Goal: Transaction & Acquisition: Download file/media

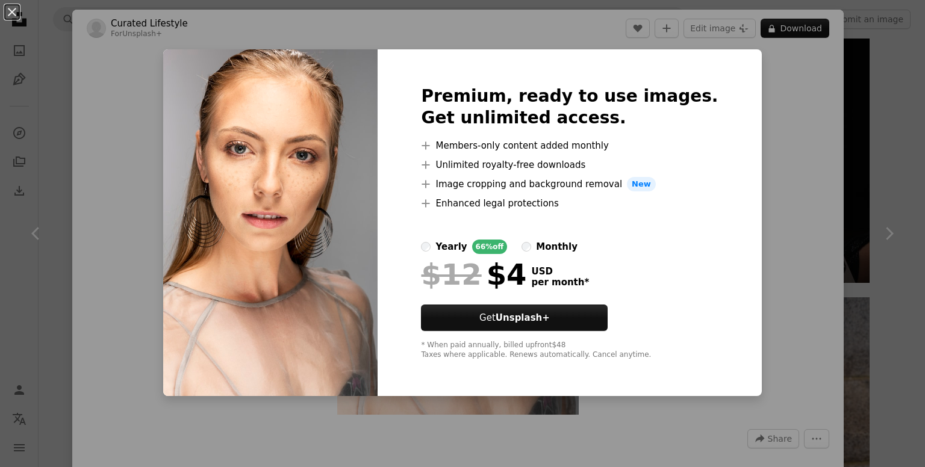
scroll to position [60, 0]
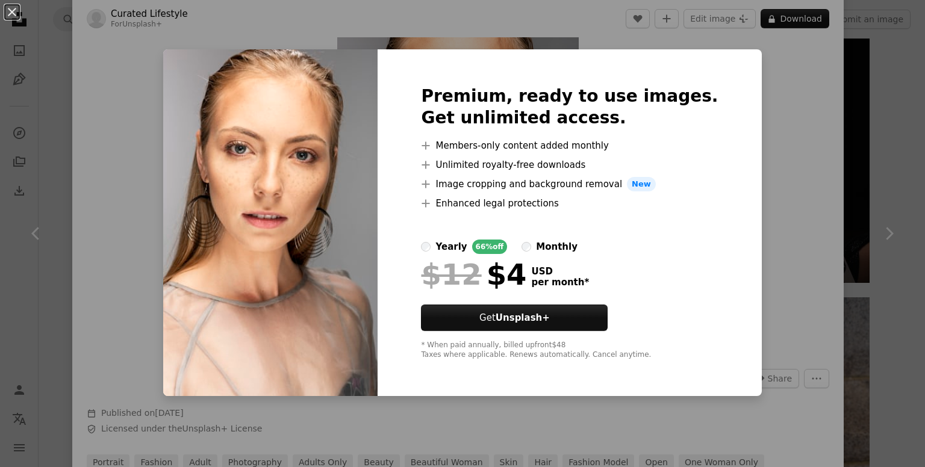
click at [735, 152] on div "An X shape Premium, ready to use images. Get unlimited access. A plus sign Memb…" at bounding box center [462, 233] width 925 height 467
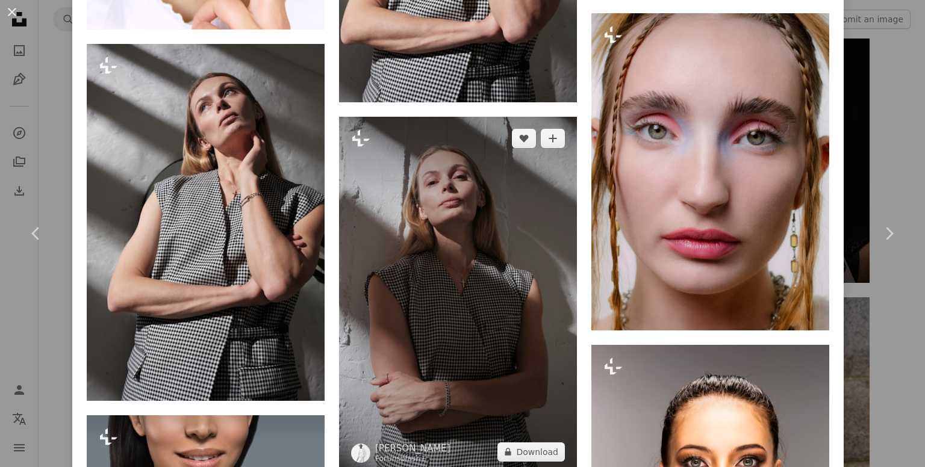
scroll to position [2709, 0]
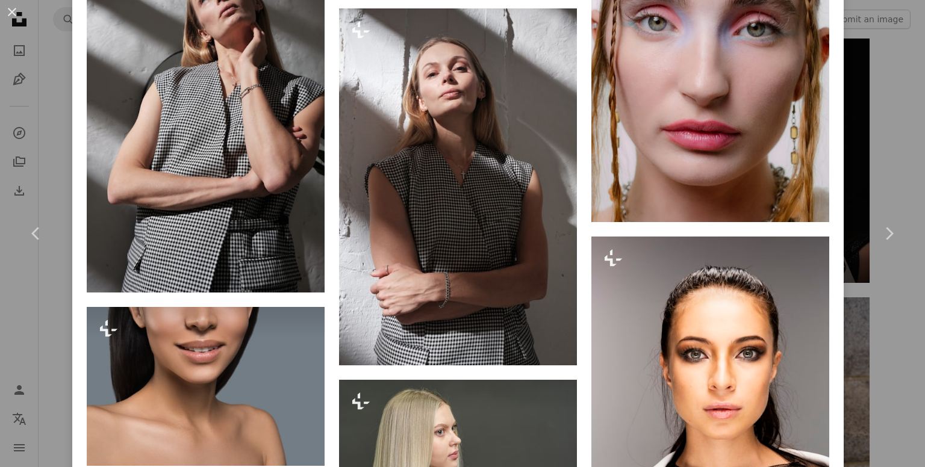
click at [17, 12] on button "An X shape" at bounding box center [12, 12] width 14 height 14
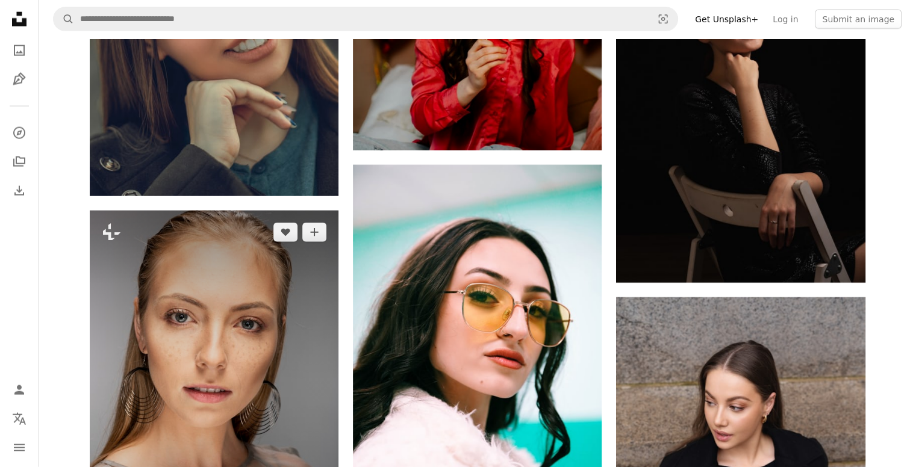
click at [335, 211] on img at bounding box center [214, 397] width 249 height 373
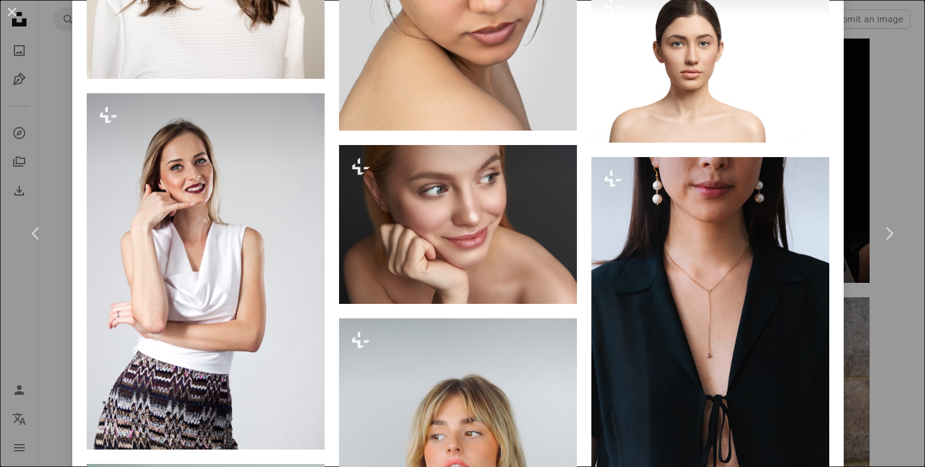
scroll to position [4334, 0]
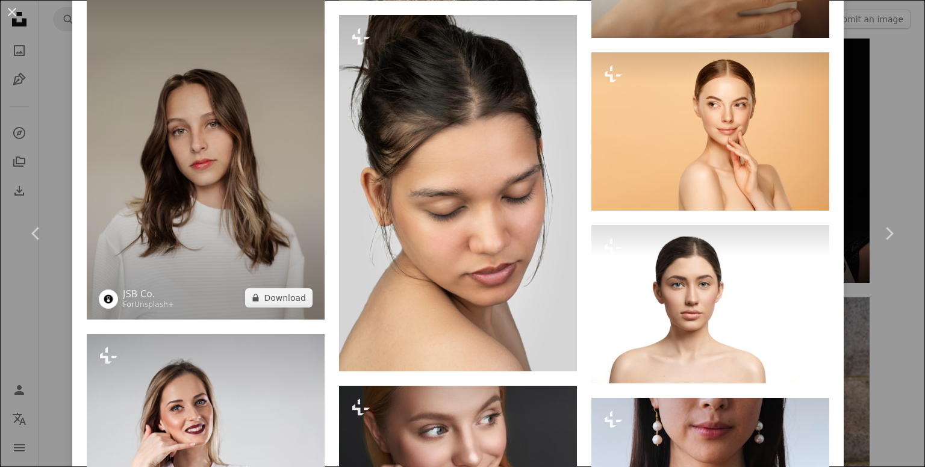
click at [281, 139] on img at bounding box center [206, 141] width 238 height 356
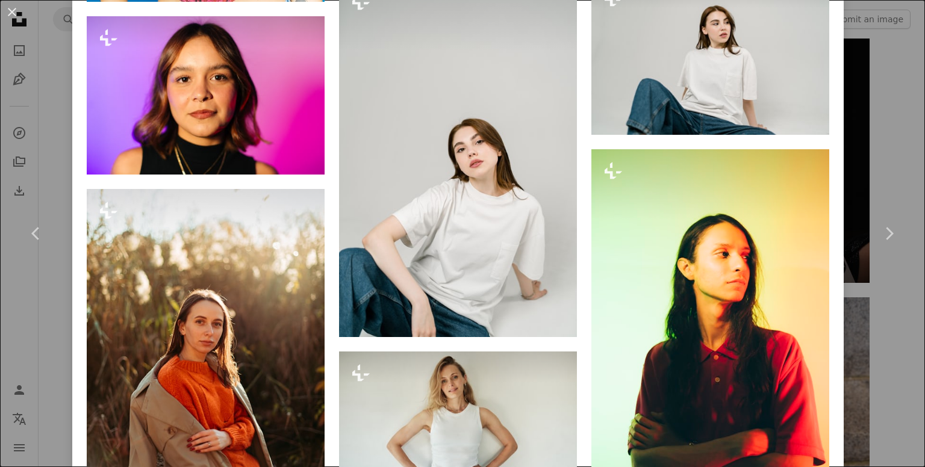
scroll to position [2581, 0]
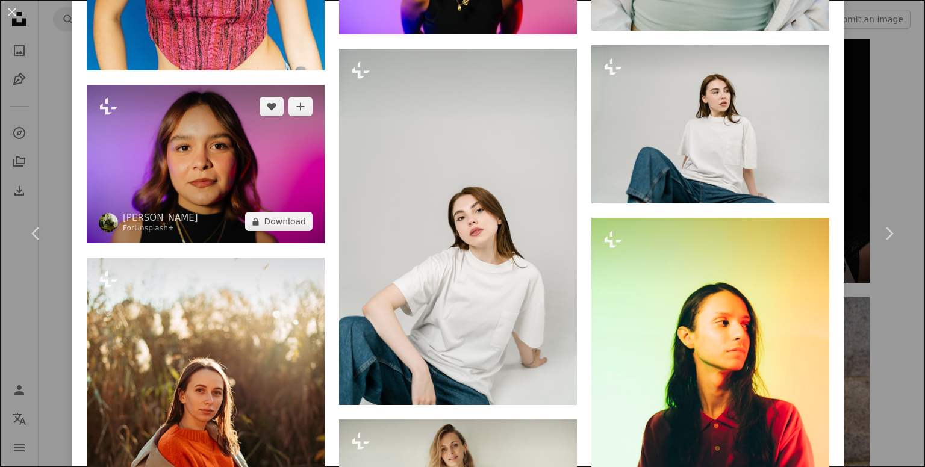
click at [199, 183] on img at bounding box center [206, 164] width 238 height 158
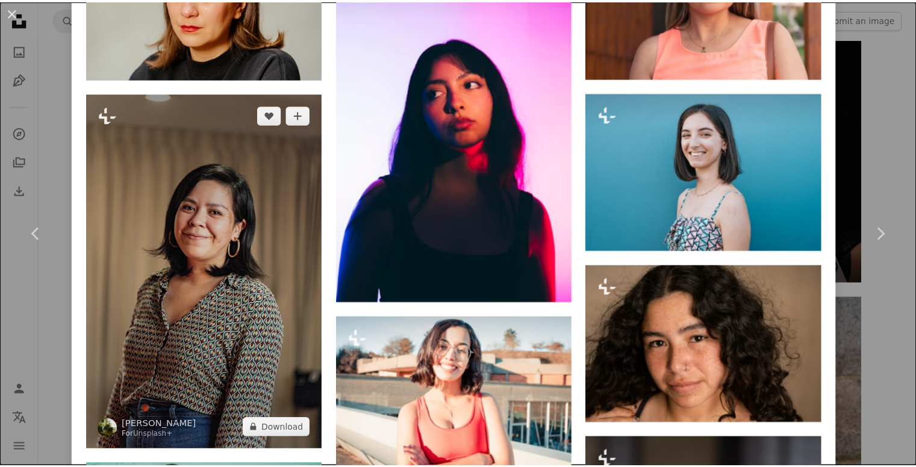
scroll to position [1938, 0]
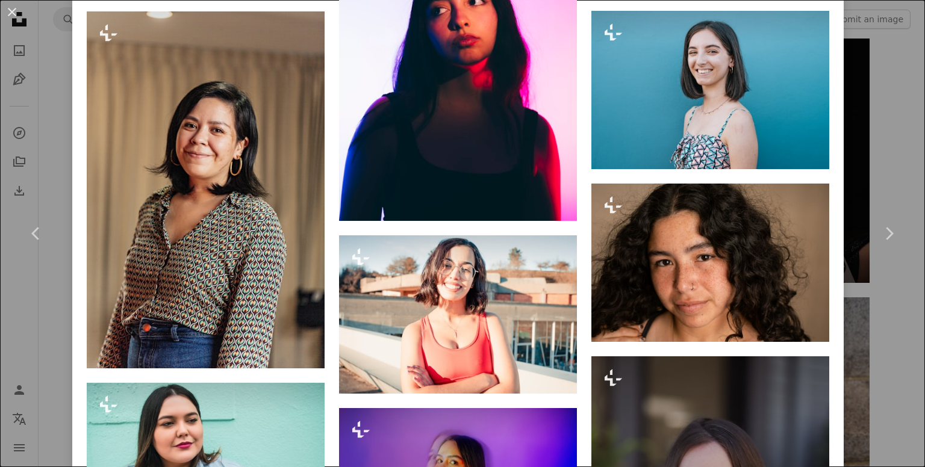
drag, startPoint x: 4, startPoint y: 13, endPoint x: 17, endPoint y: 13, distance: 13.2
click at [6, 13] on button "An X shape" at bounding box center [12, 12] width 14 height 14
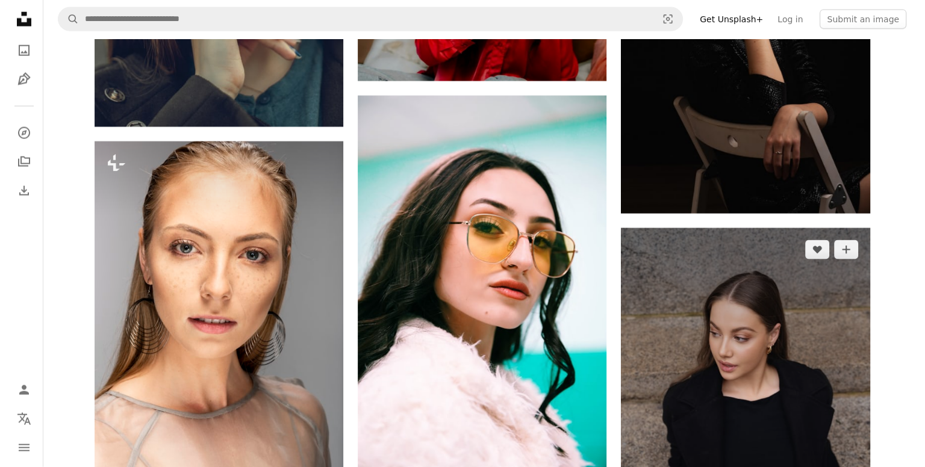
scroll to position [7404, 0]
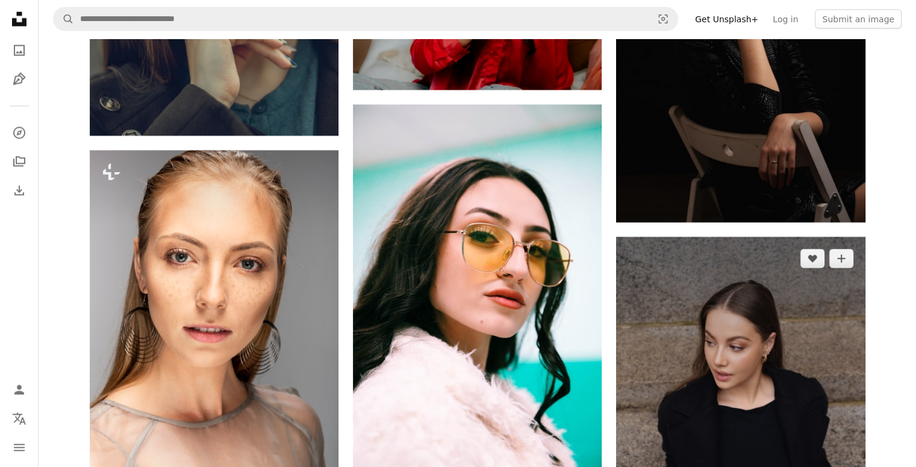
click at [755, 237] on img at bounding box center [740, 423] width 249 height 373
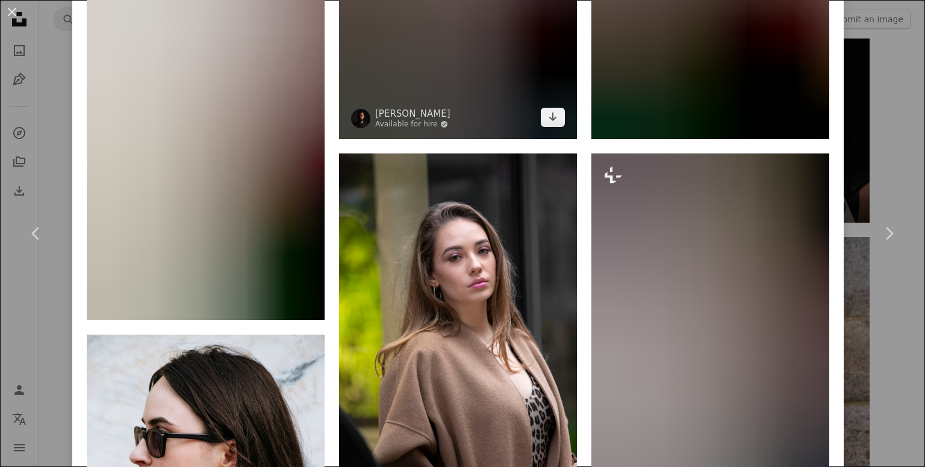
scroll to position [2709, 0]
